Goal: Task Accomplishment & Management: Complete application form

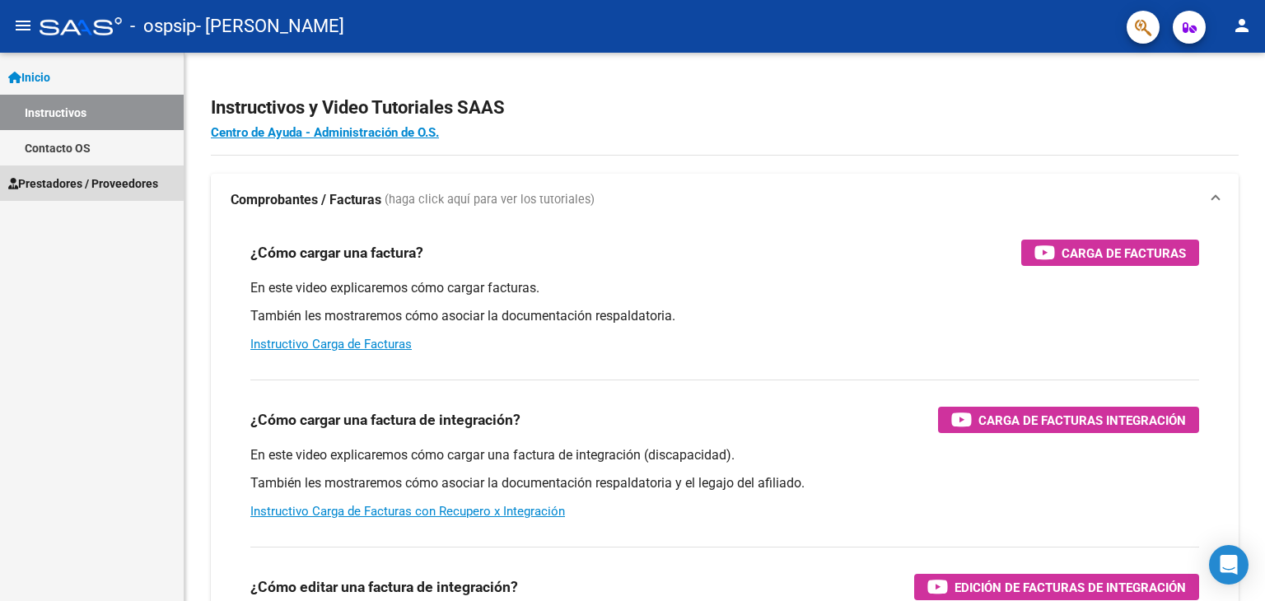
click at [72, 181] on span "Prestadores / Proveedores" at bounding box center [83, 184] width 150 height 18
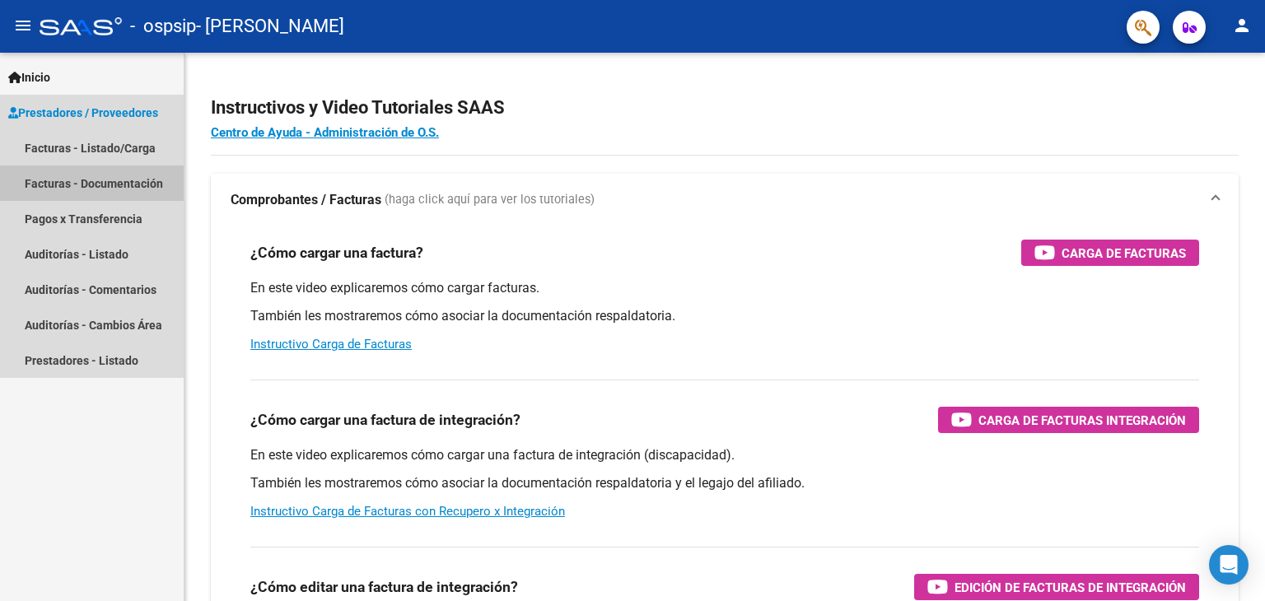
click at [82, 178] on link "Facturas - Documentación" at bounding box center [92, 183] width 184 height 35
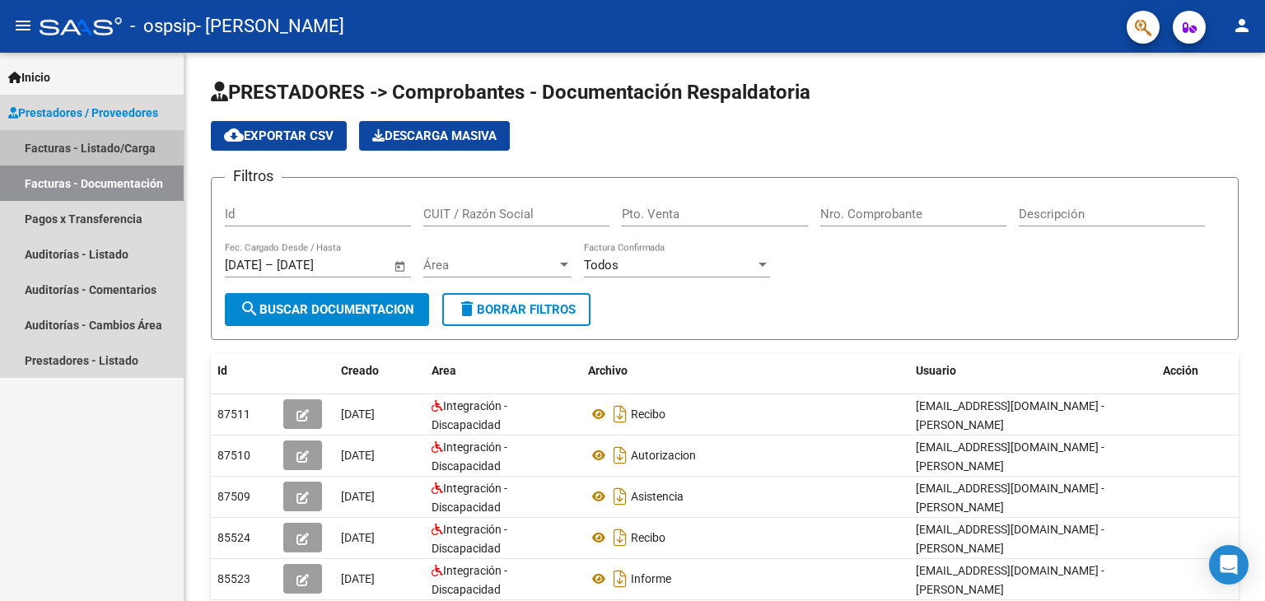
click at [123, 144] on link "Facturas - Listado/Carga" at bounding box center [92, 147] width 184 height 35
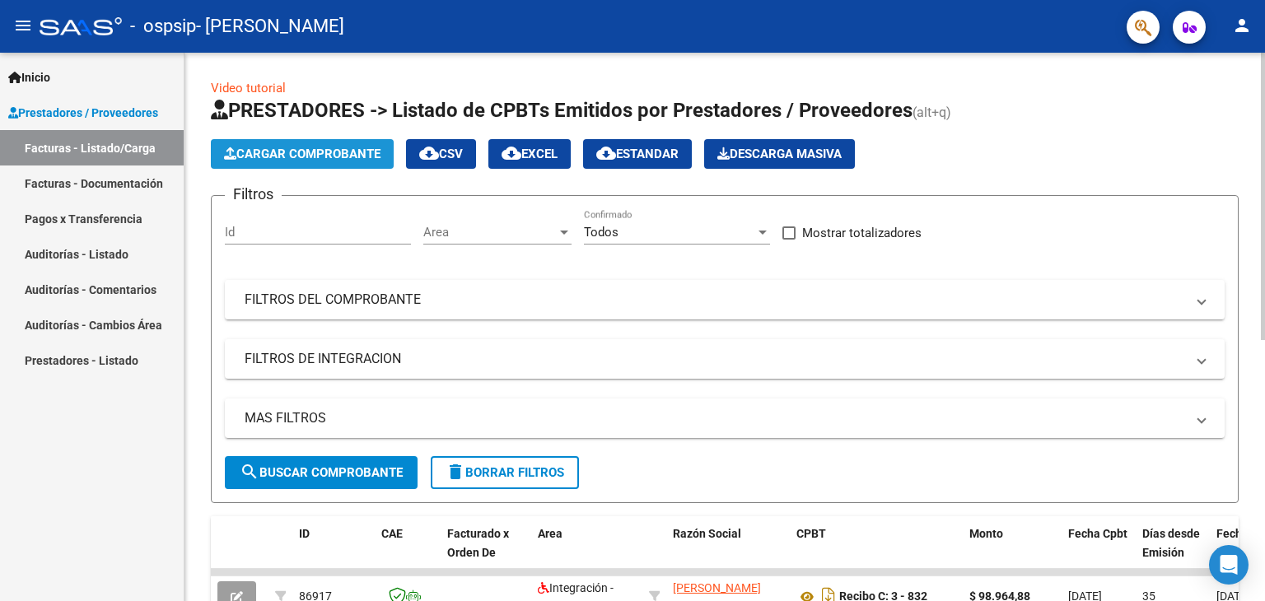
click at [302, 144] on button "Cargar Comprobante" at bounding box center [302, 154] width 183 height 30
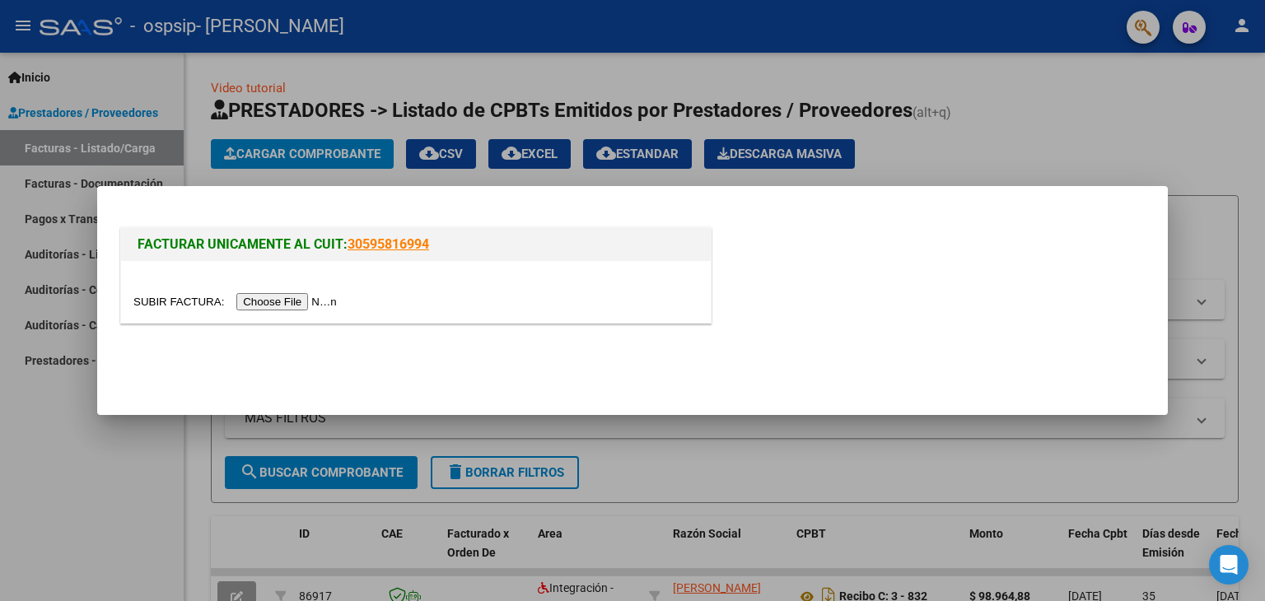
click at [301, 297] on input "file" at bounding box center [237, 301] width 208 height 17
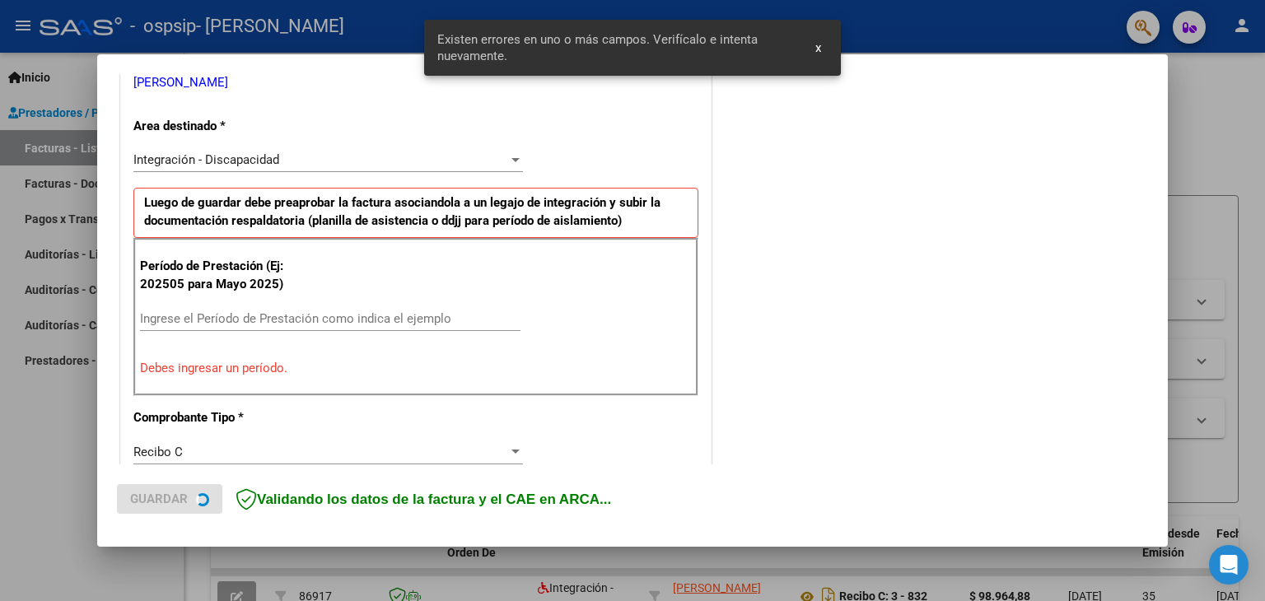
scroll to position [376, 0]
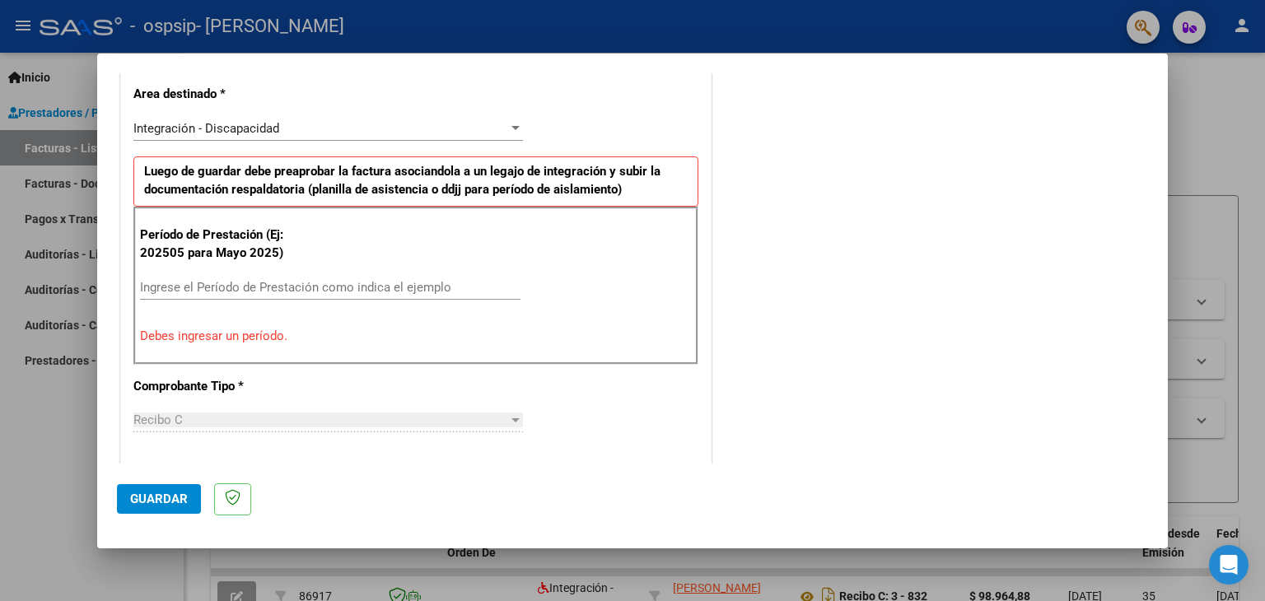
click at [198, 286] on input "Ingrese el Período de Prestación como indica el ejemplo" at bounding box center [330, 287] width 380 height 15
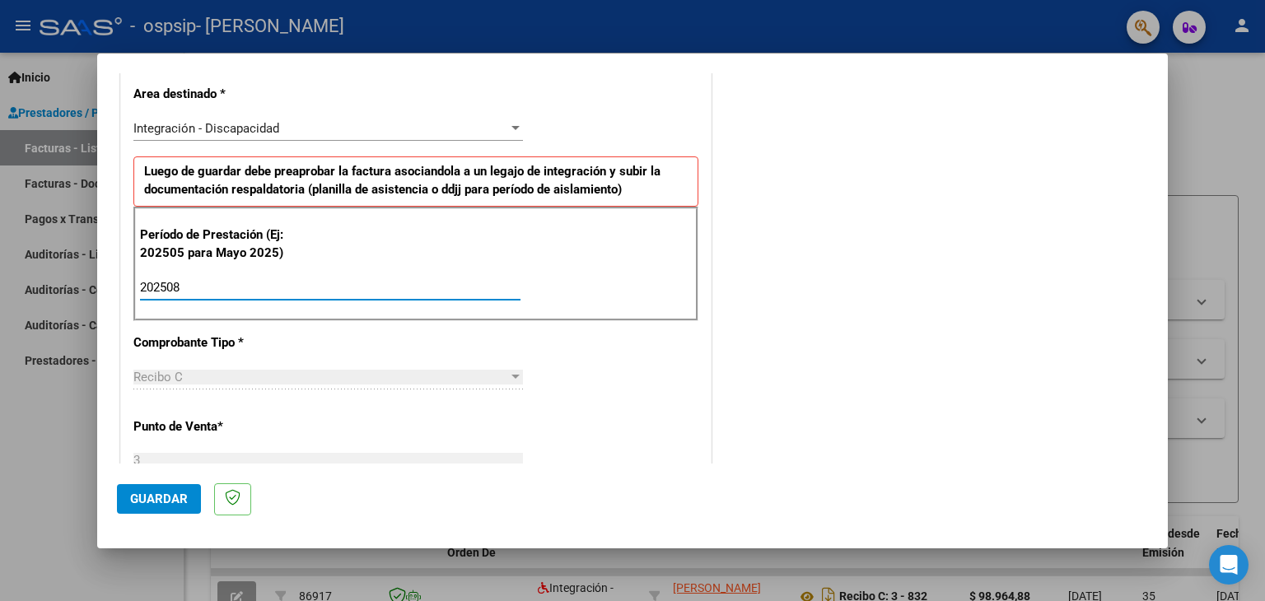
drag, startPoint x: 198, startPoint y: 286, endPoint x: 557, endPoint y: 412, distance: 379.7
click at [557, 412] on div "CUIT * 23-23929365-4 Ingresar CUIT ANALISIS PRESTADOR SILVESTRE [PERSON_NAME] A…" at bounding box center [416, 522] width 590 height 1239
type input "202508"
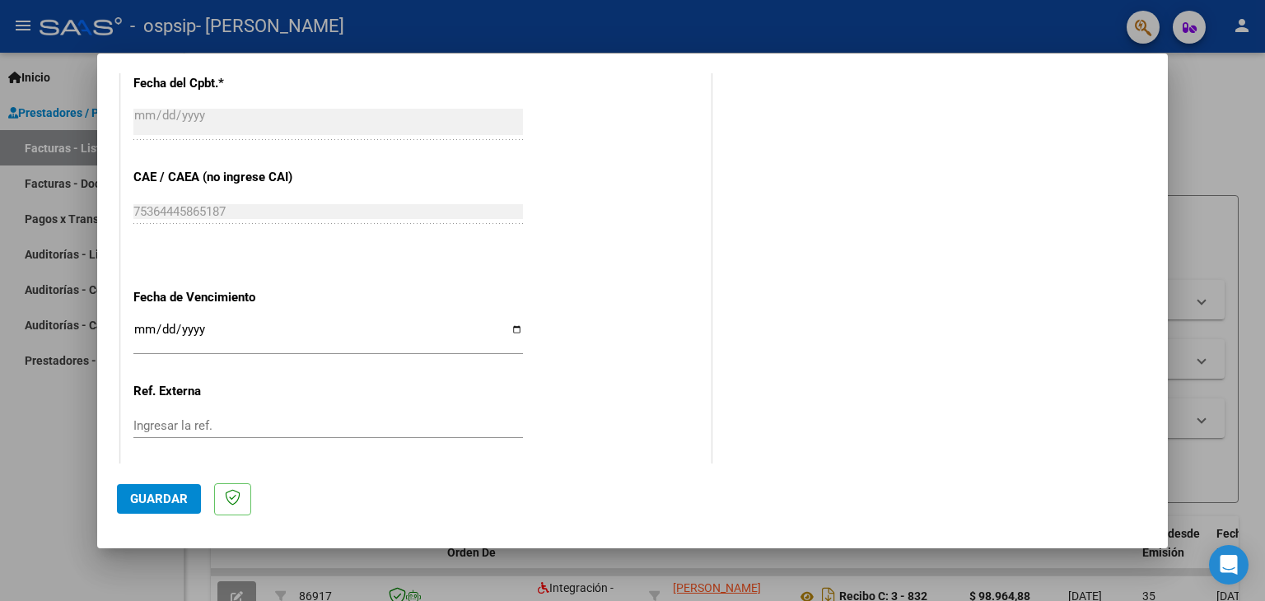
scroll to position [981, 0]
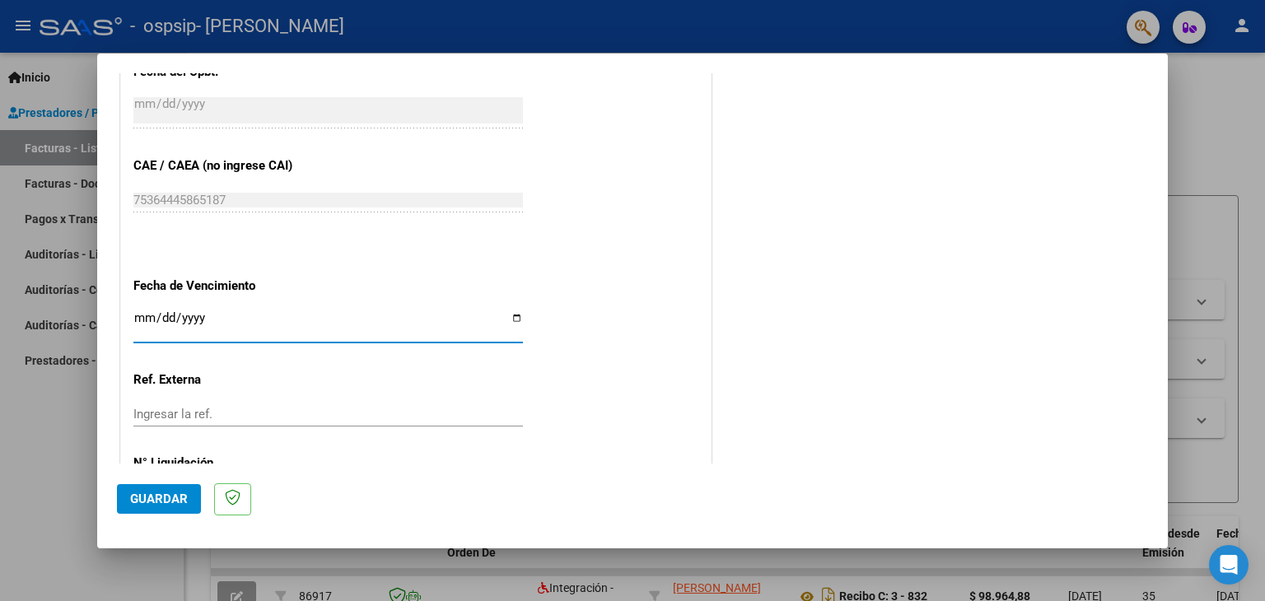
click at [507, 313] on input "Ingresar la fecha" at bounding box center [327, 324] width 389 height 26
type input "[DATE]"
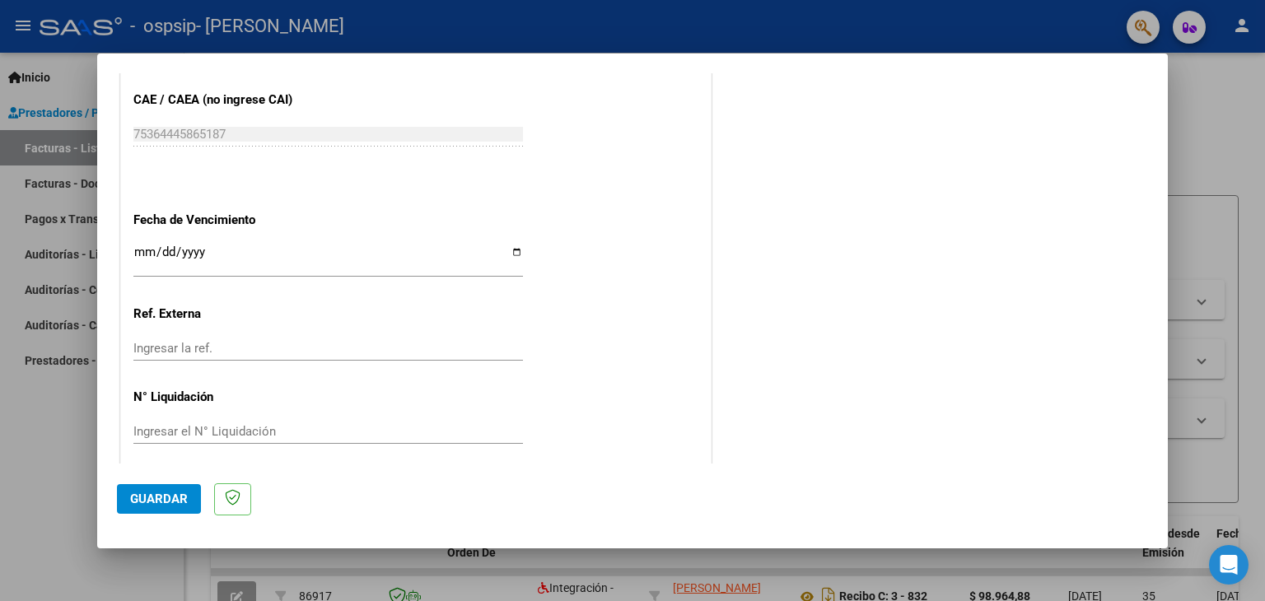
scroll to position [1056, 0]
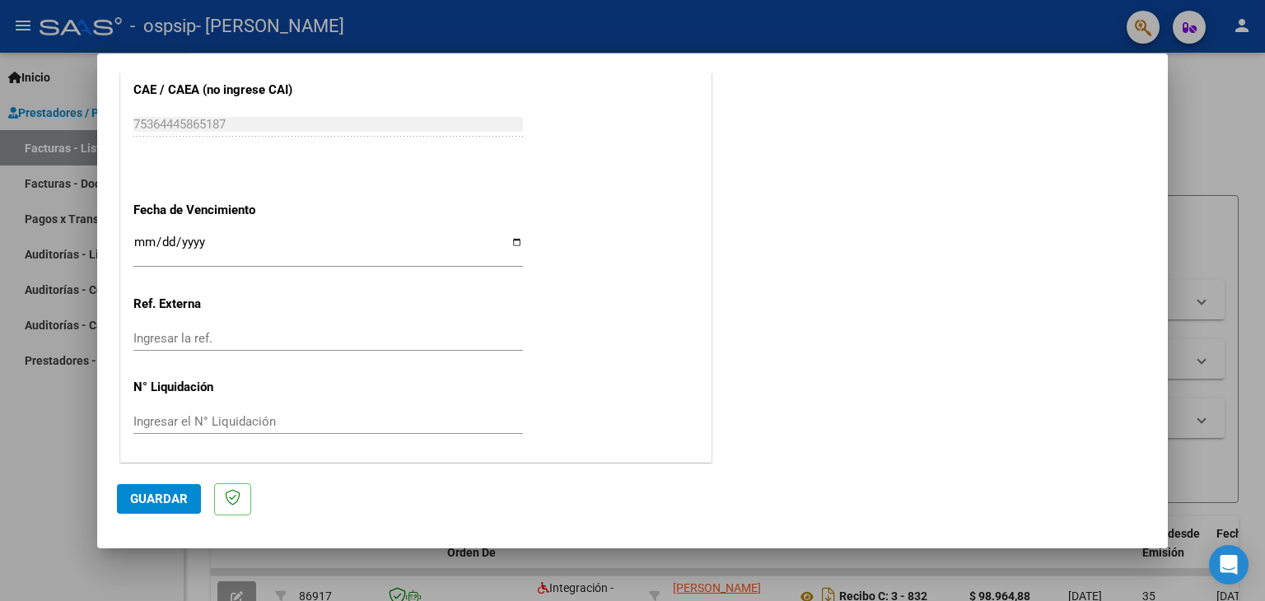
click at [157, 495] on span "Guardar" at bounding box center [159, 499] width 58 height 15
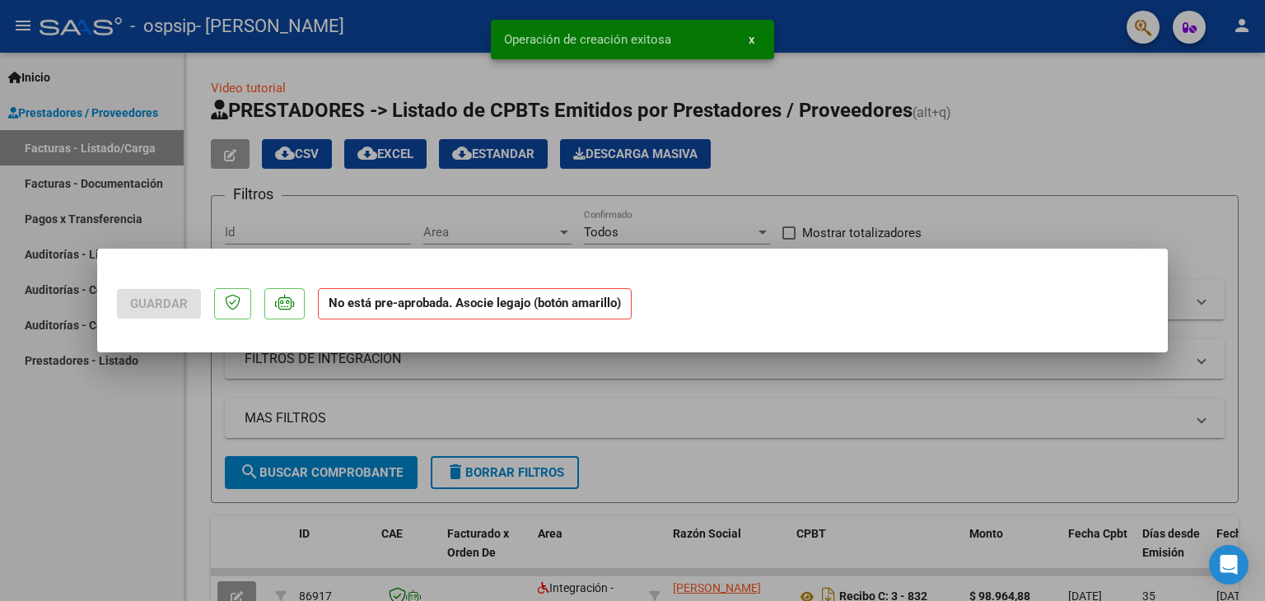
scroll to position [0, 0]
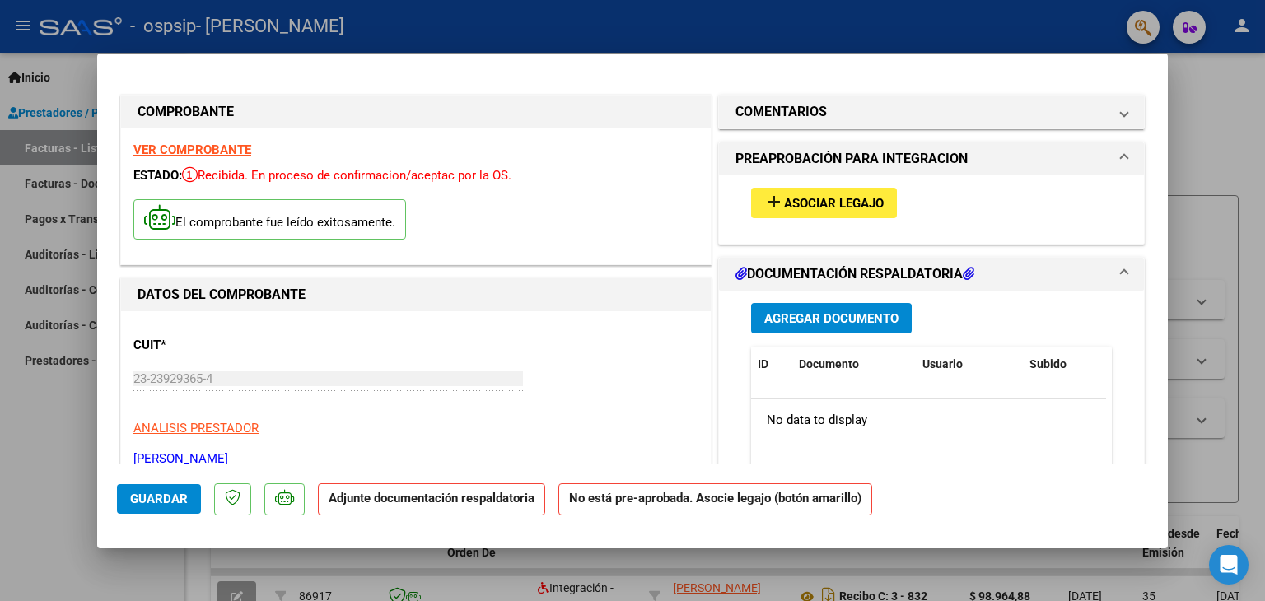
click at [786, 196] on span "Asociar Legajo" at bounding box center [834, 203] width 100 height 15
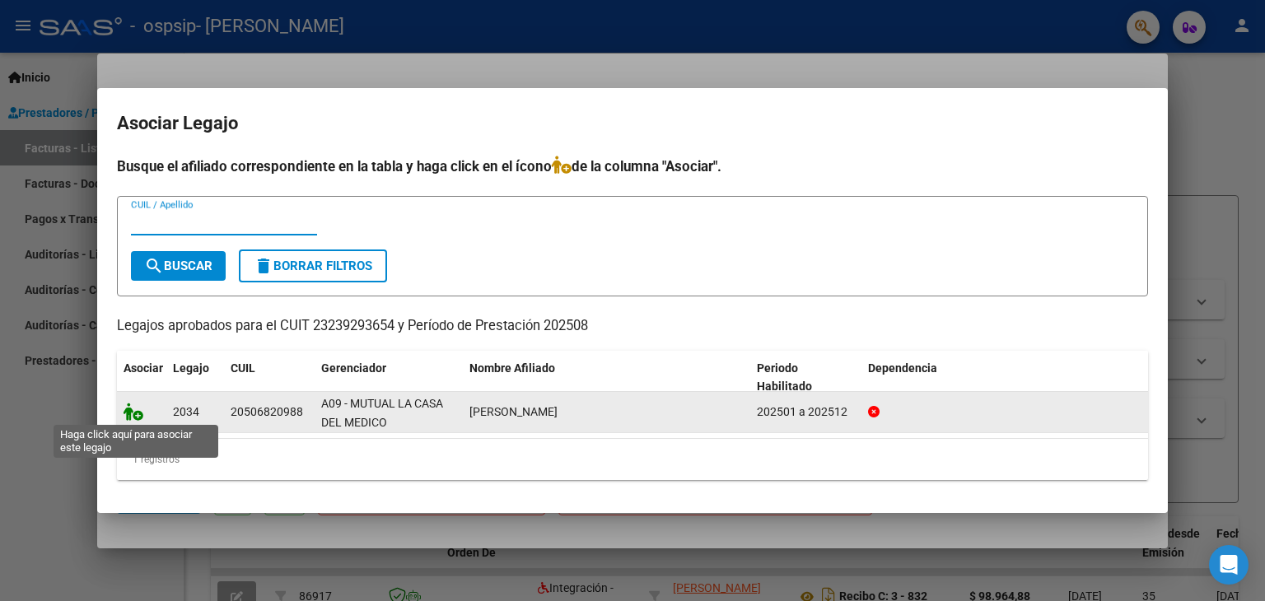
click at [142, 413] on icon at bounding box center [134, 412] width 20 height 18
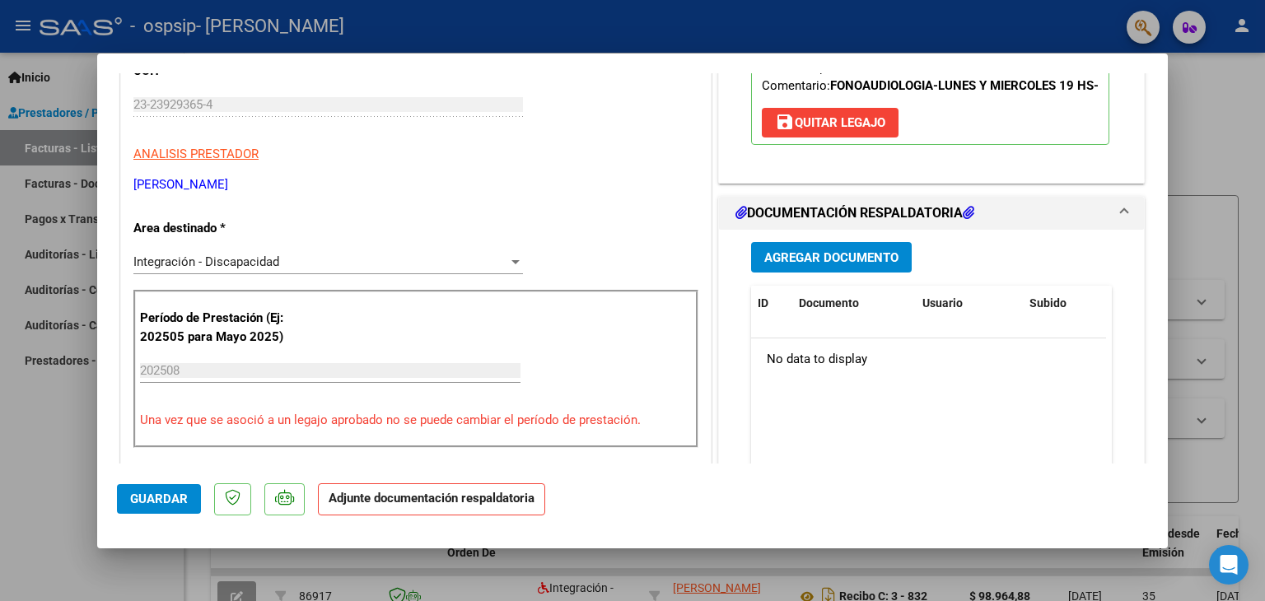
scroll to position [339, 0]
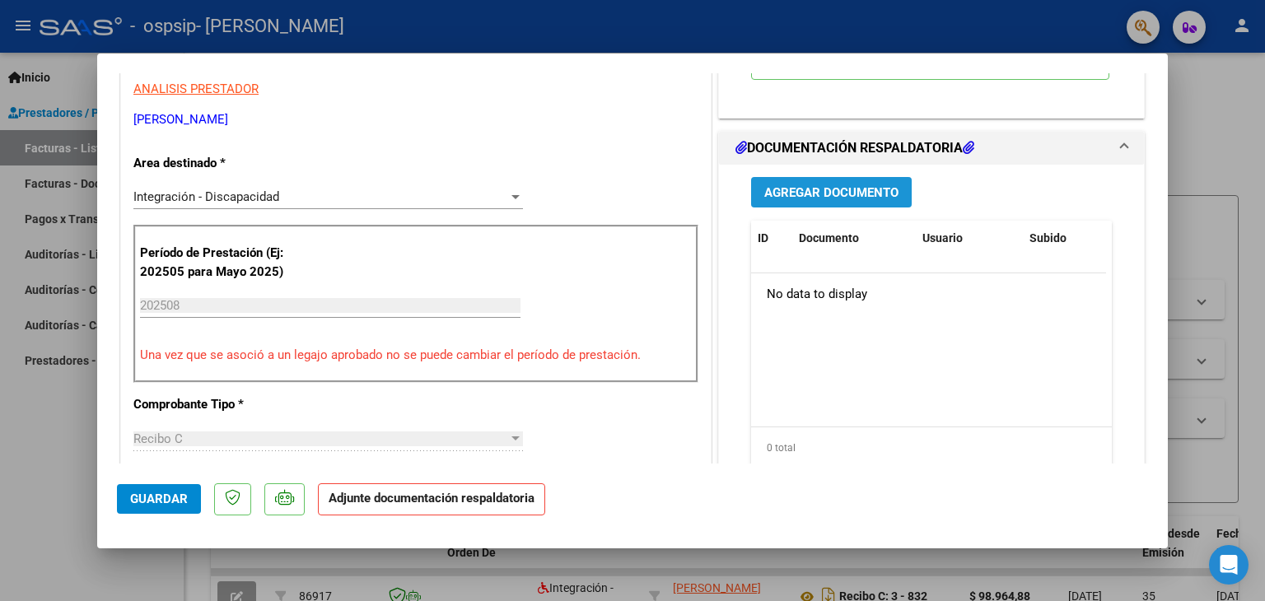
click at [804, 200] on span "Agregar Documento" at bounding box center [831, 192] width 134 height 15
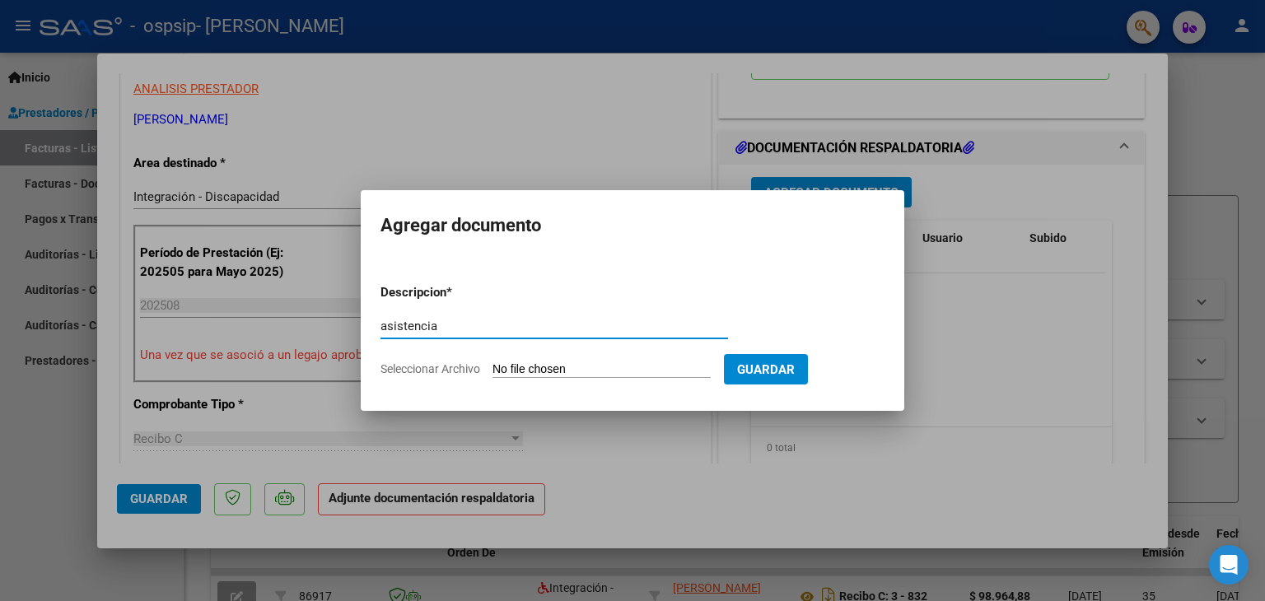
type input "asistencia"
click at [648, 361] on app-file-uploader "Seleccionar Archivo" at bounding box center [551, 368] width 343 height 15
click at [790, 365] on span "Guardar" at bounding box center [766, 369] width 58 height 15
click at [439, 321] on input "asistencia" at bounding box center [553, 326] width 347 height 15
click at [605, 146] on div at bounding box center [632, 300] width 1265 height 601
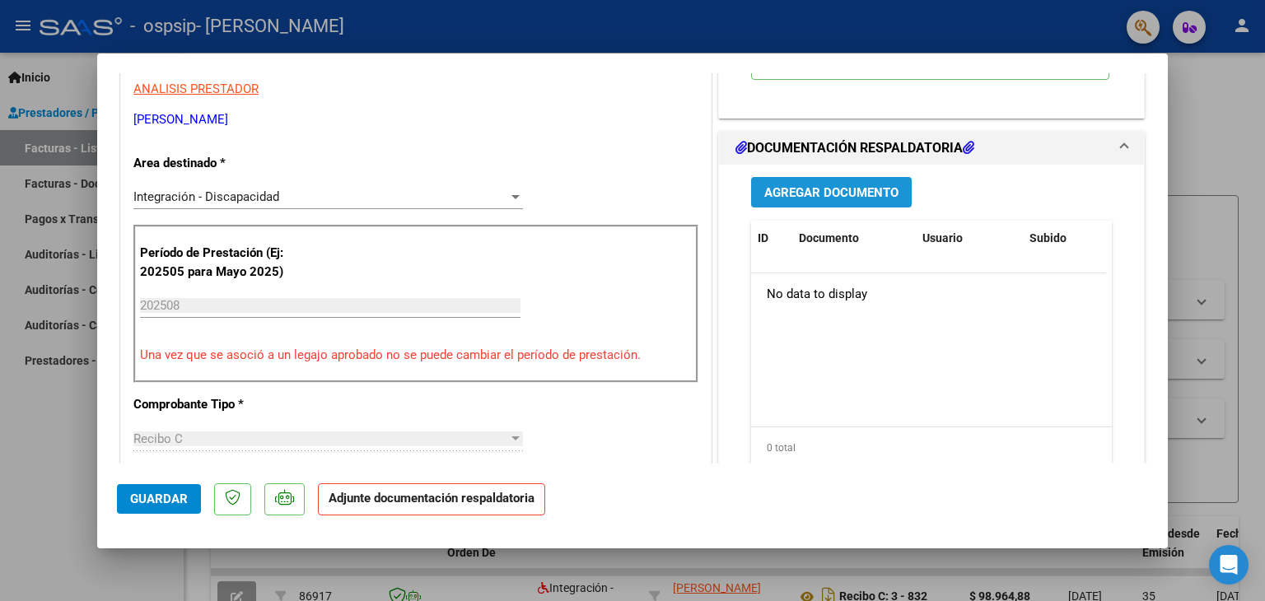
click at [833, 200] on span "Agregar Documento" at bounding box center [831, 192] width 134 height 15
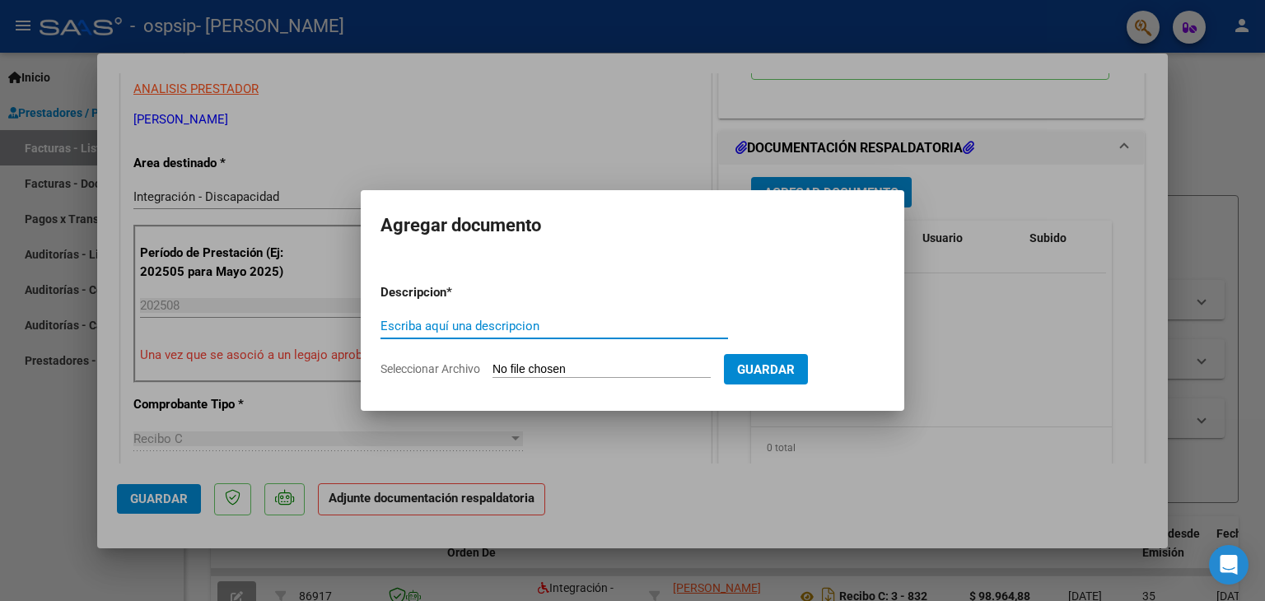
click at [473, 329] on input "Escriba aquí una descripcion" at bounding box center [553, 326] width 347 height 15
click at [580, 108] on div at bounding box center [632, 300] width 1265 height 601
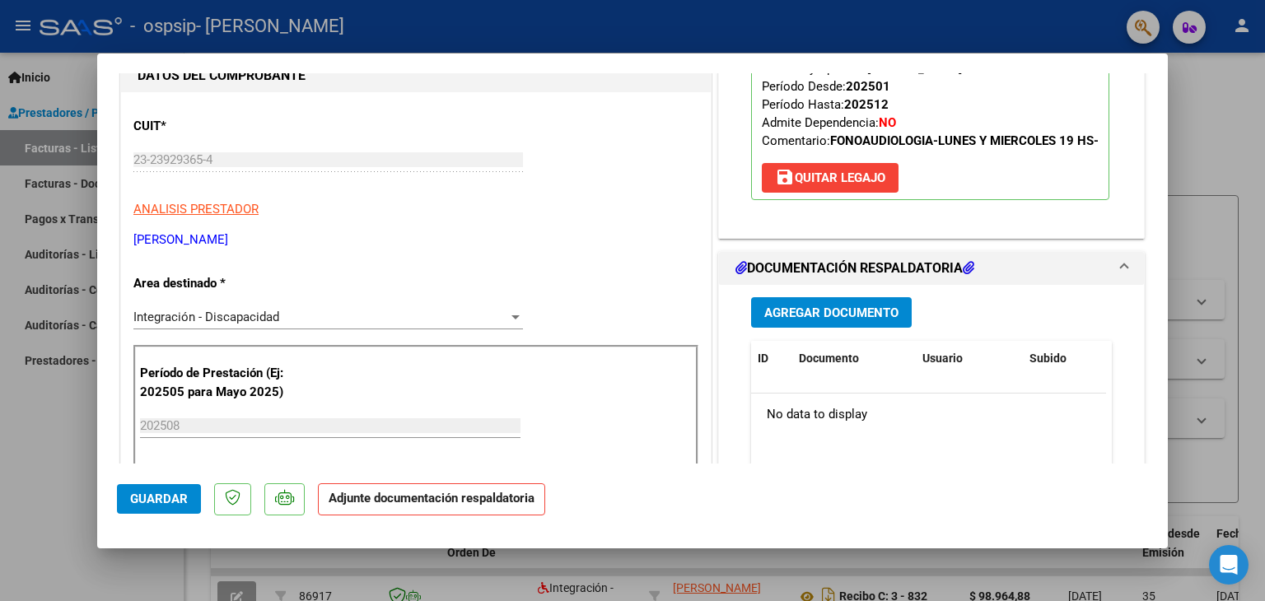
scroll to position [307, 0]
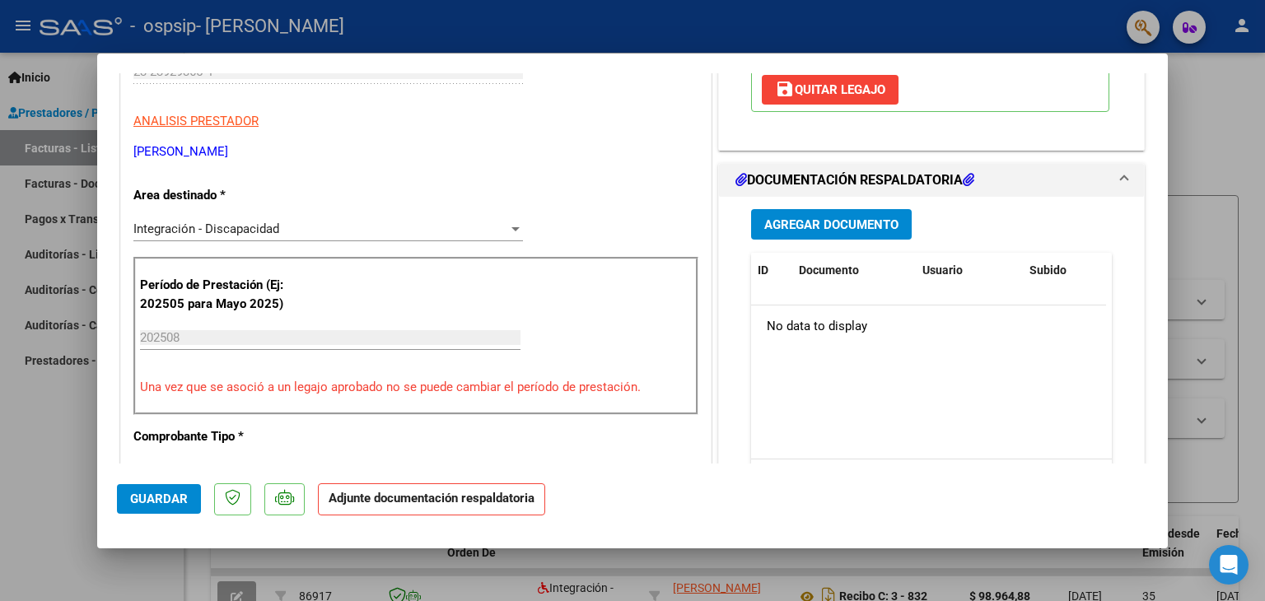
click at [966, 189] on h1 "DOCUMENTACIÓN RESPALDATORIA" at bounding box center [854, 180] width 239 height 20
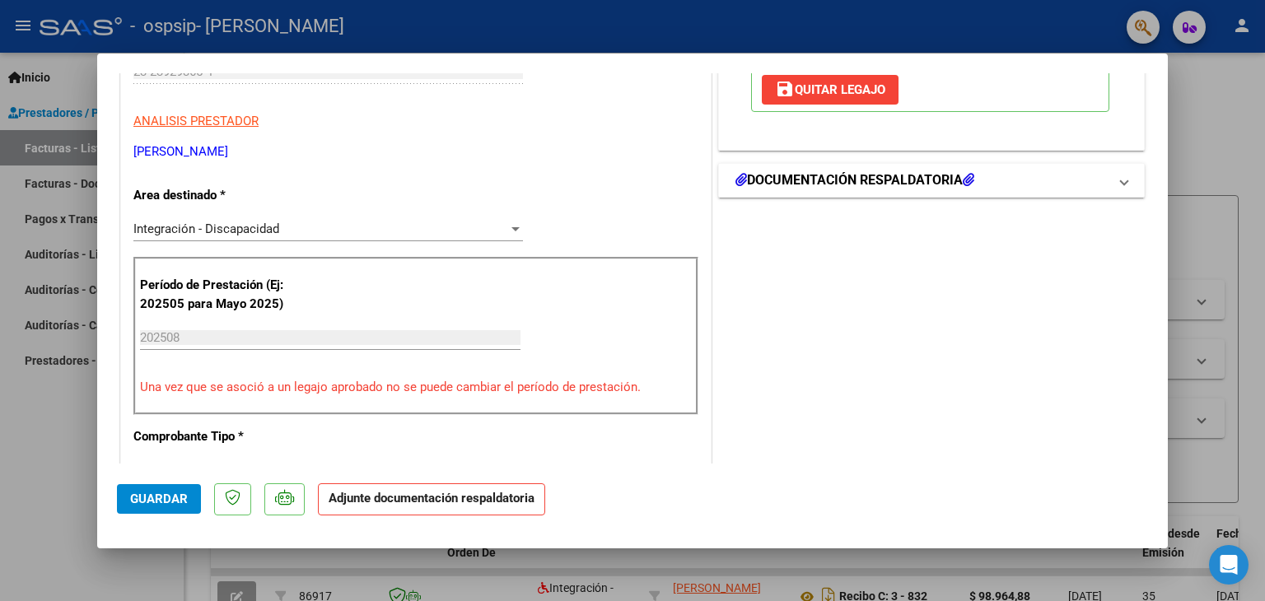
click at [966, 189] on h1 "DOCUMENTACIÓN RESPALDATORIA" at bounding box center [854, 180] width 239 height 20
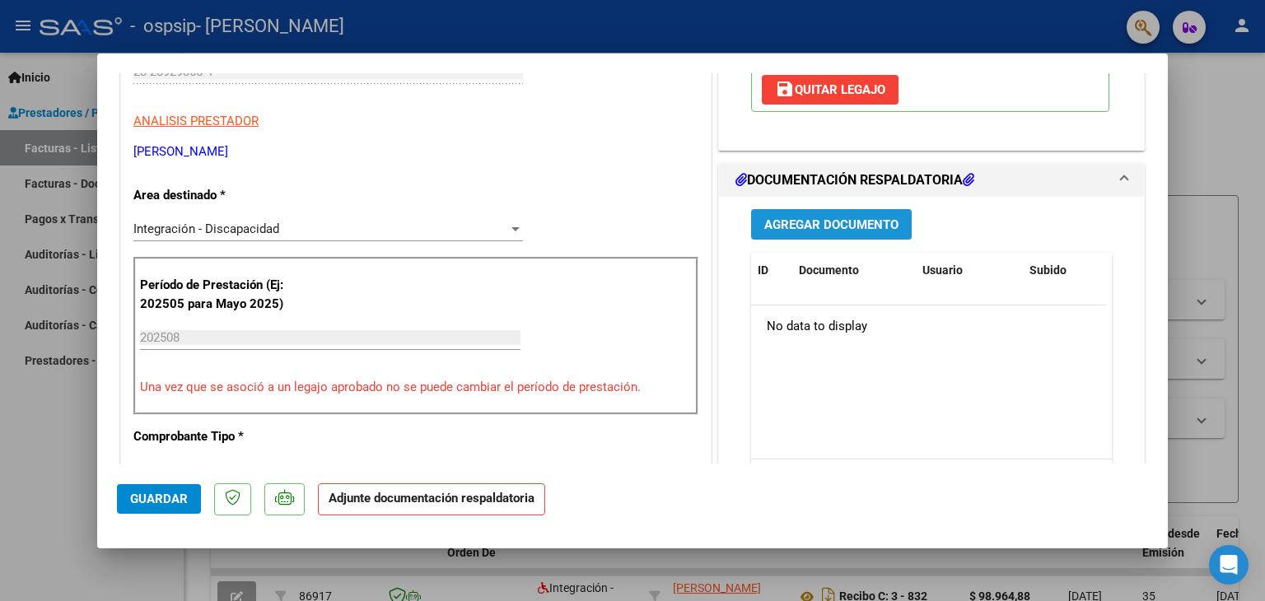
click at [824, 232] on span "Agregar Documento" at bounding box center [831, 224] width 134 height 15
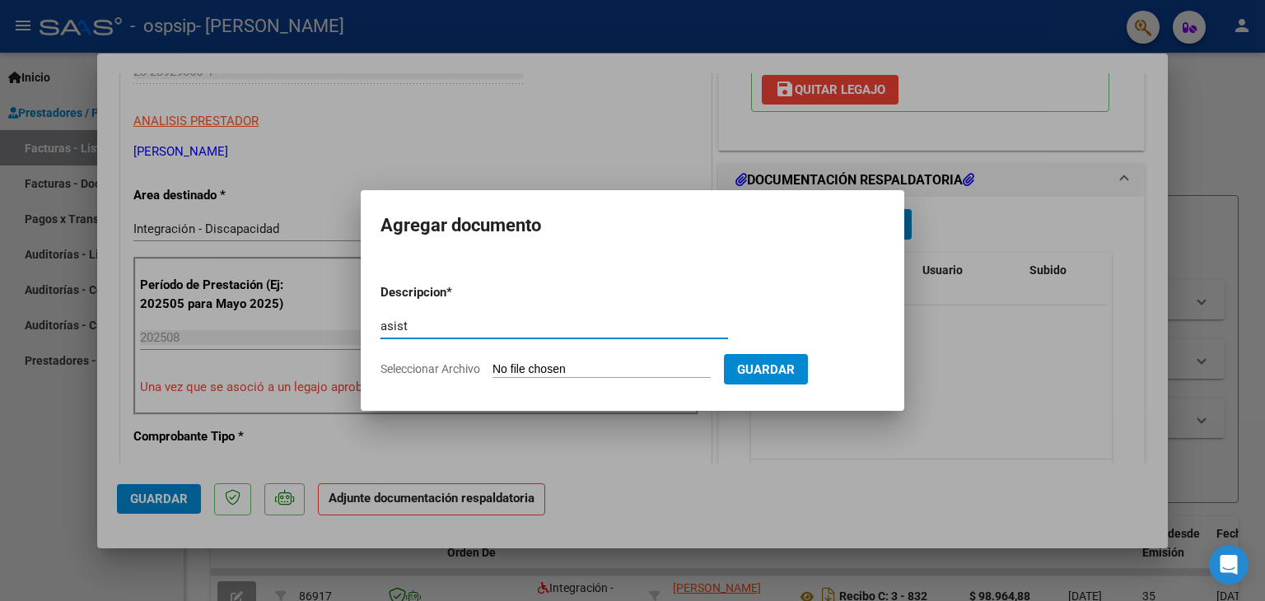
type input "asist"
click at [824, 235] on h2 "Agregar documento" at bounding box center [632, 225] width 504 height 31
click at [468, 321] on input "asist" at bounding box center [553, 326] width 347 height 15
click at [580, 370] on input "Seleccionar Archivo" at bounding box center [601, 370] width 218 height 16
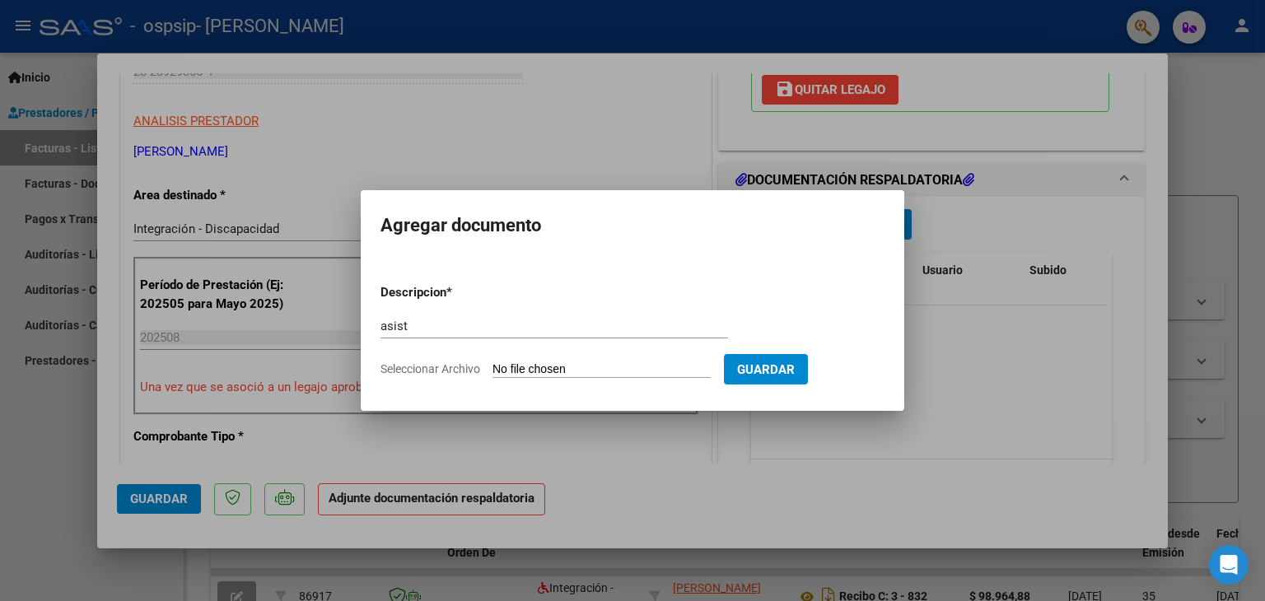
type input "C:\fakepath\AsistLucio.pdf"
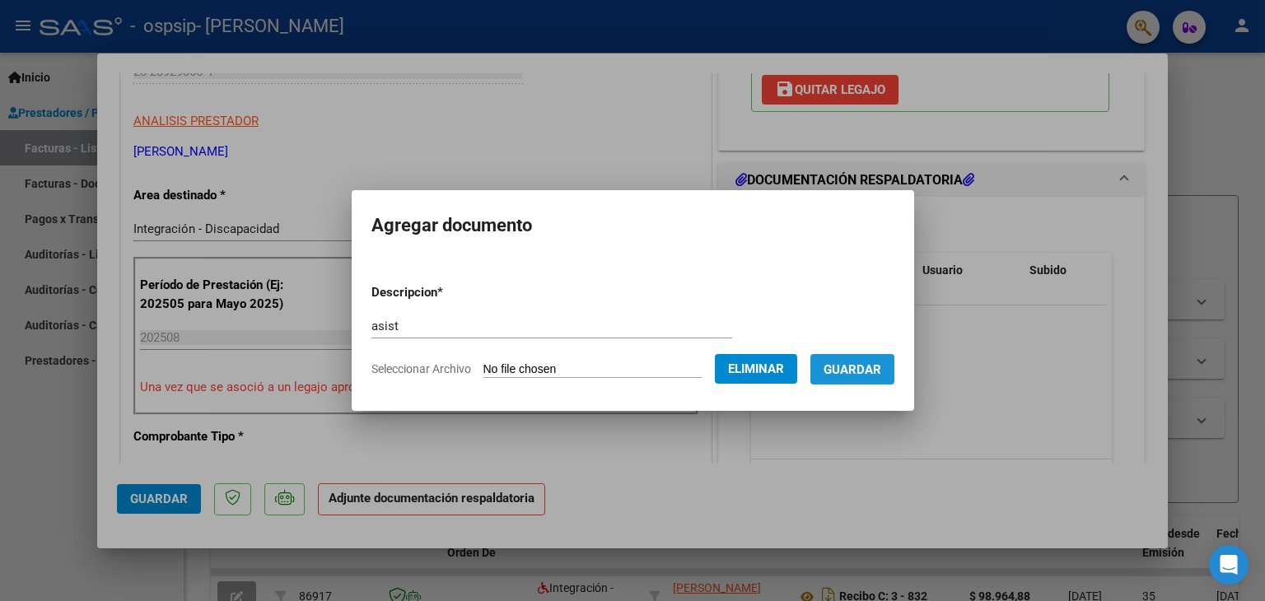
click at [878, 370] on span "Guardar" at bounding box center [852, 369] width 58 height 15
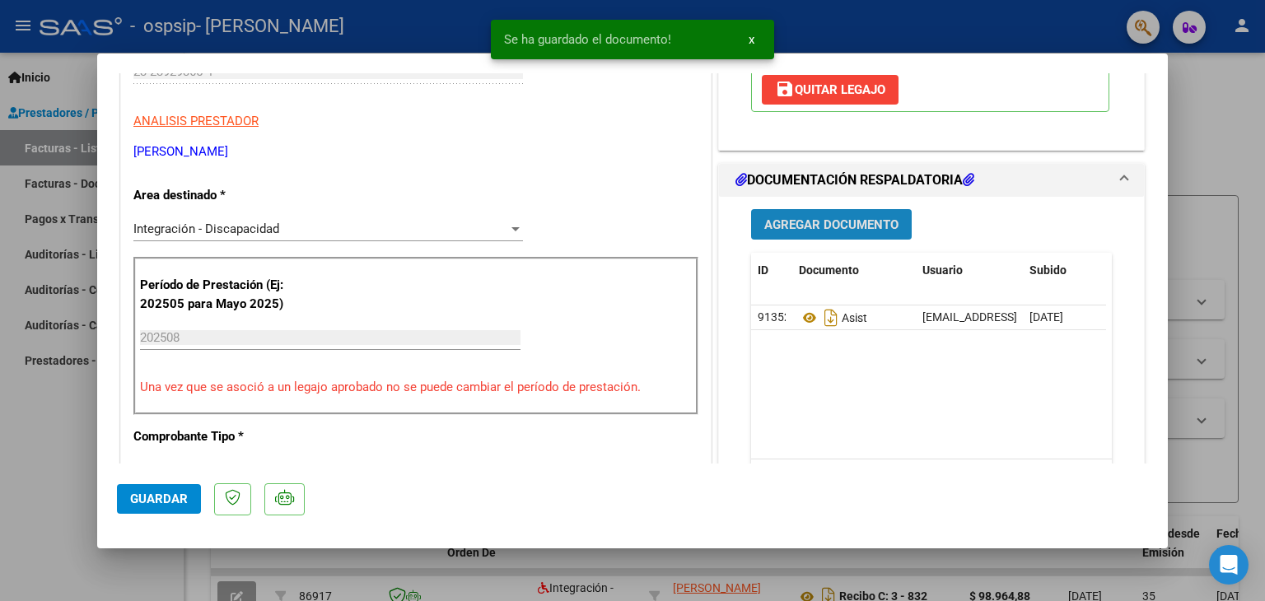
click at [812, 232] on span "Agregar Documento" at bounding box center [831, 224] width 134 height 15
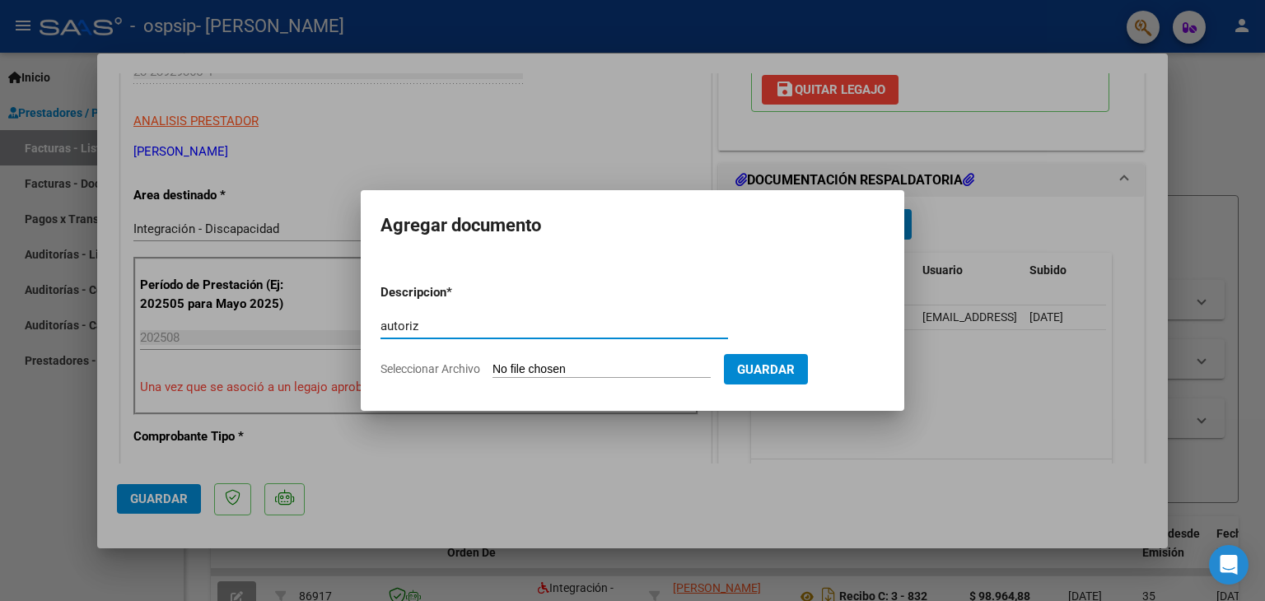
type input "autoriz"
click at [511, 370] on input "Seleccionar Archivo" at bounding box center [601, 370] width 218 height 16
type input "C:\fakepath\Autoriz [PERSON_NAME].pdf"
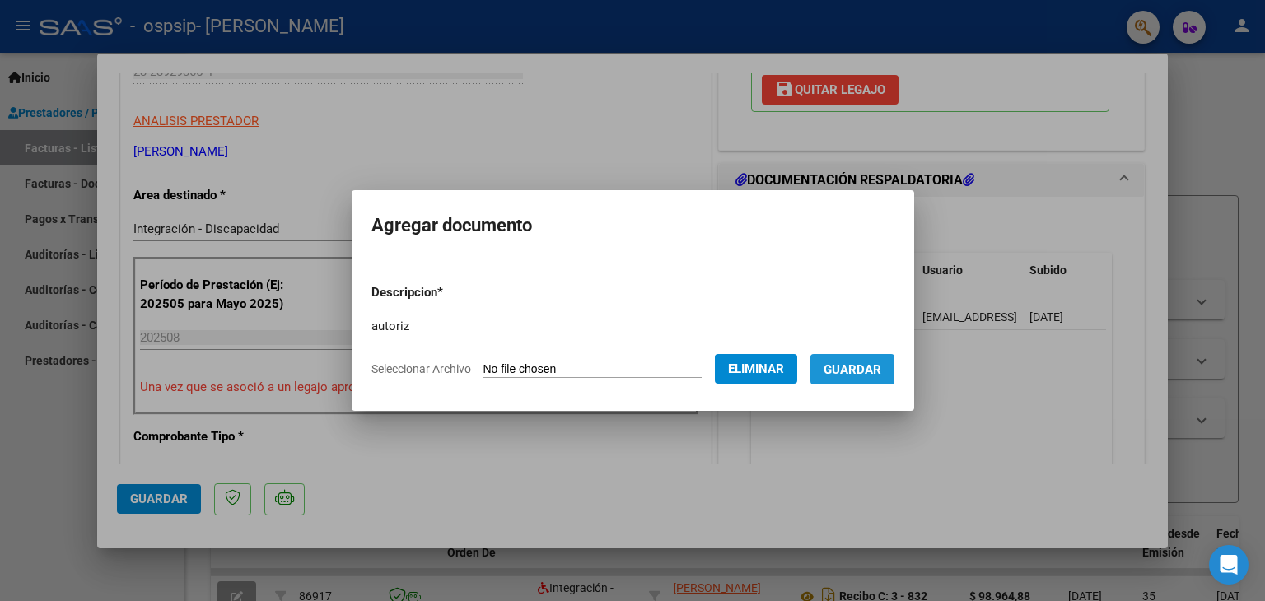
click at [862, 359] on button "Guardar" at bounding box center [852, 369] width 84 height 30
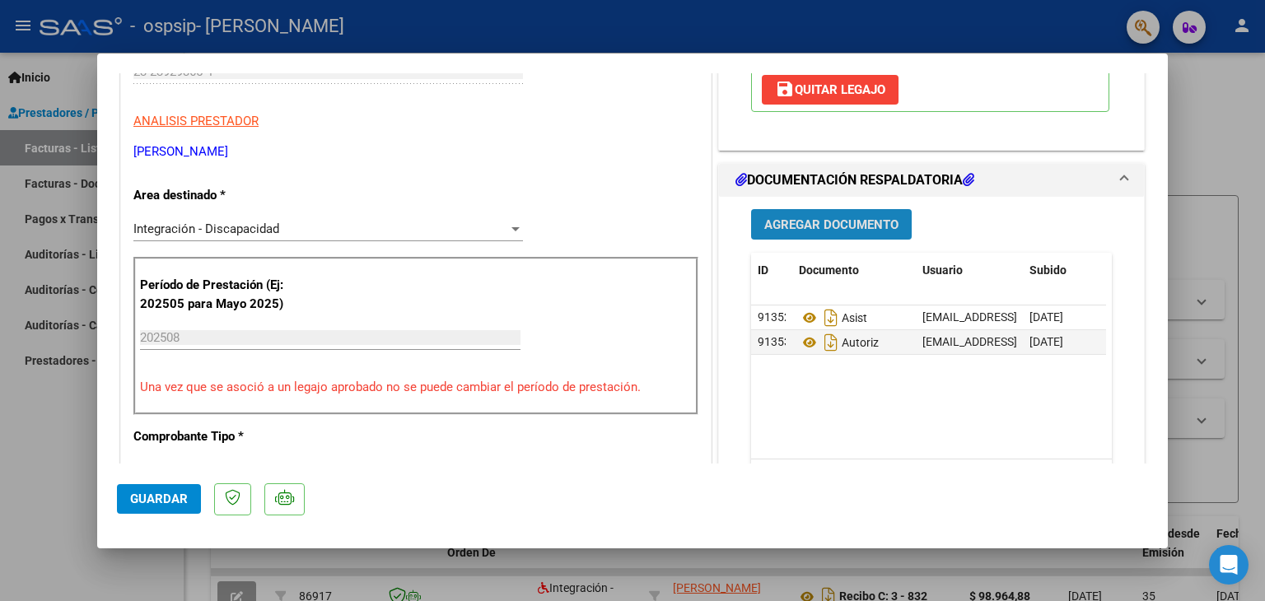
click at [774, 232] on span "Agregar Documento" at bounding box center [831, 224] width 134 height 15
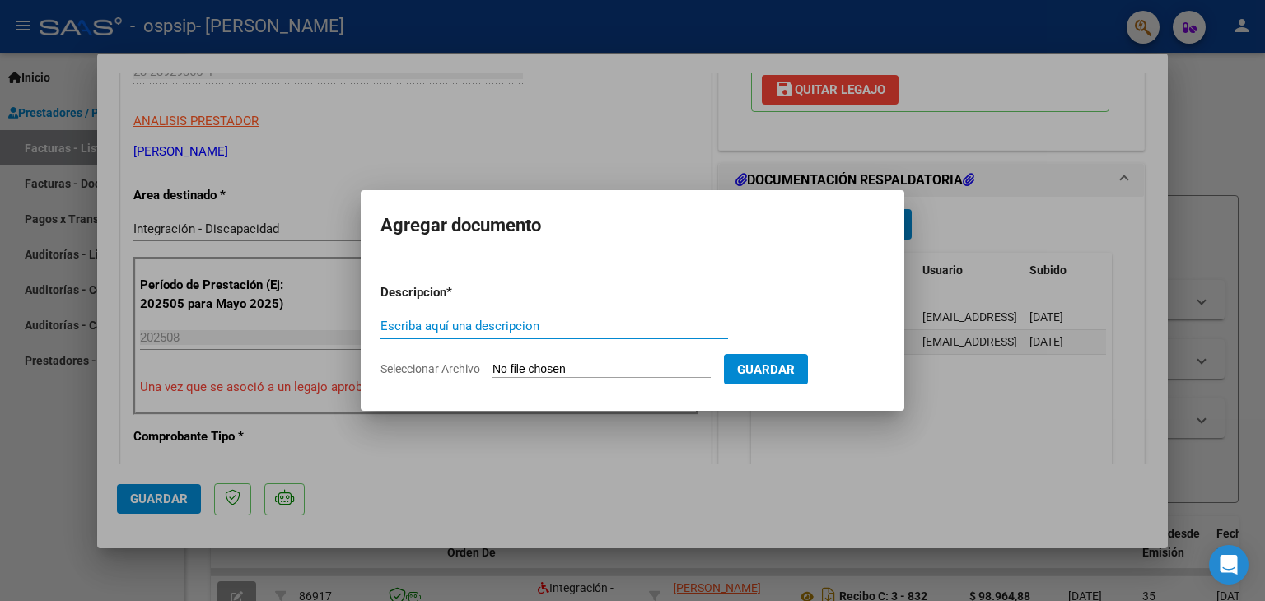
click at [455, 319] on input "Escriba aquí una descripcion" at bounding box center [553, 326] width 347 height 15
type input "recibo"
click at [510, 366] on input "Seleccionar Archivo" at bounding box center [601, 370] width 218 height 16
type input "C:\fakepath\23239293654_015_00003_00000840.pdf"
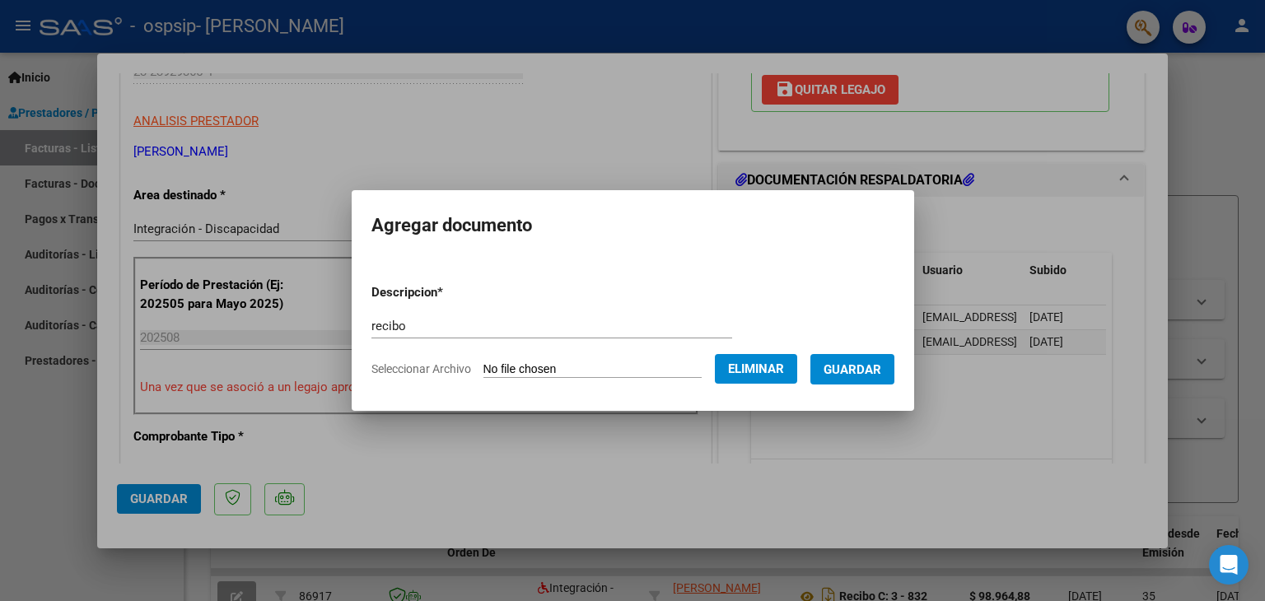
click at [856, 368] on span "Guardar" at bounding box center [852, 369] width 58 height 15
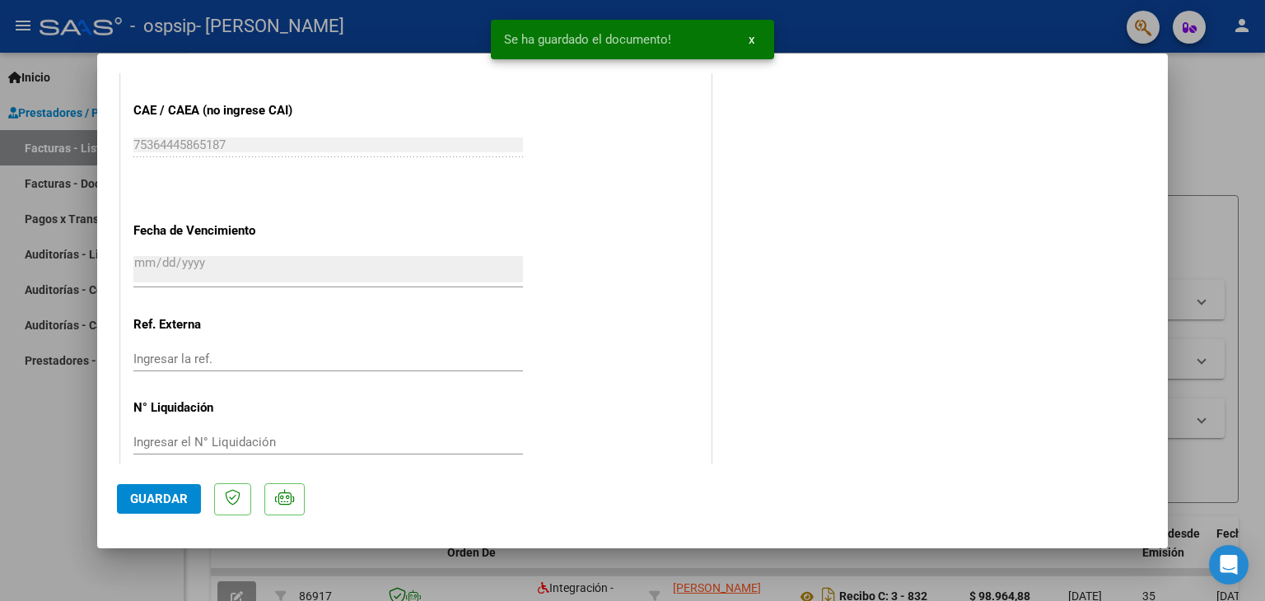
scroll to position [1081, 0]
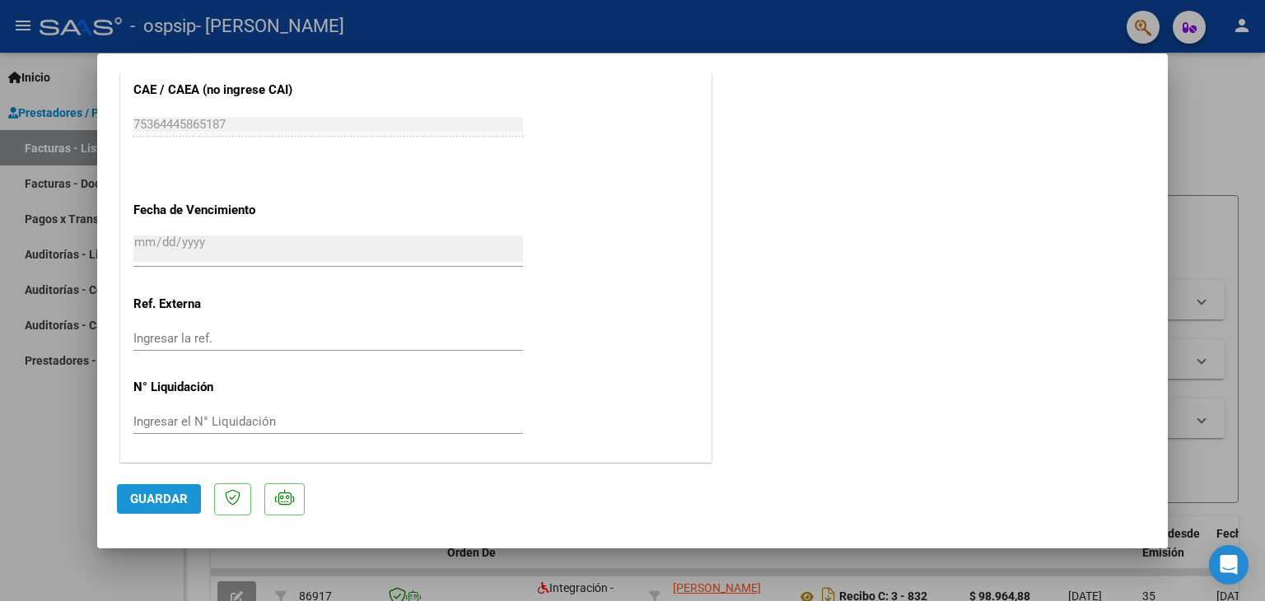
click at [170, 495] on span "Guardar" at bounding box center [159, 499] width 58 height 15
